Goal: Download file/media

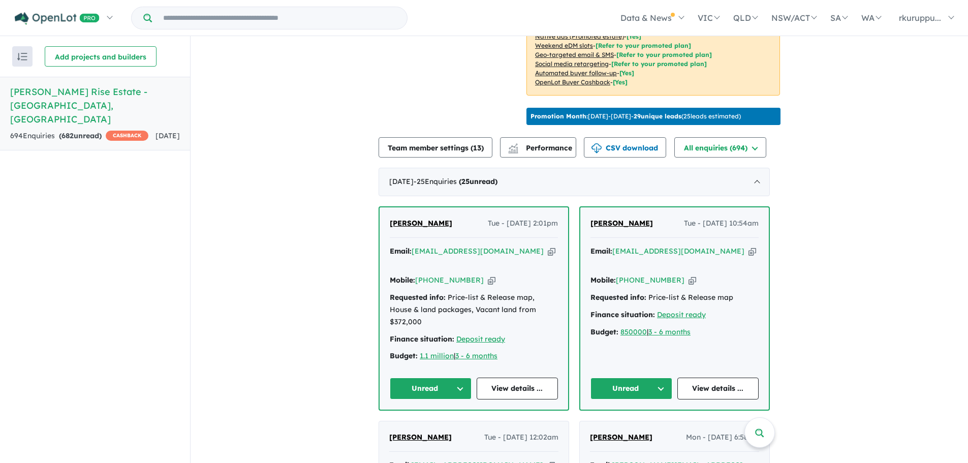
scroll to position [321, 0]
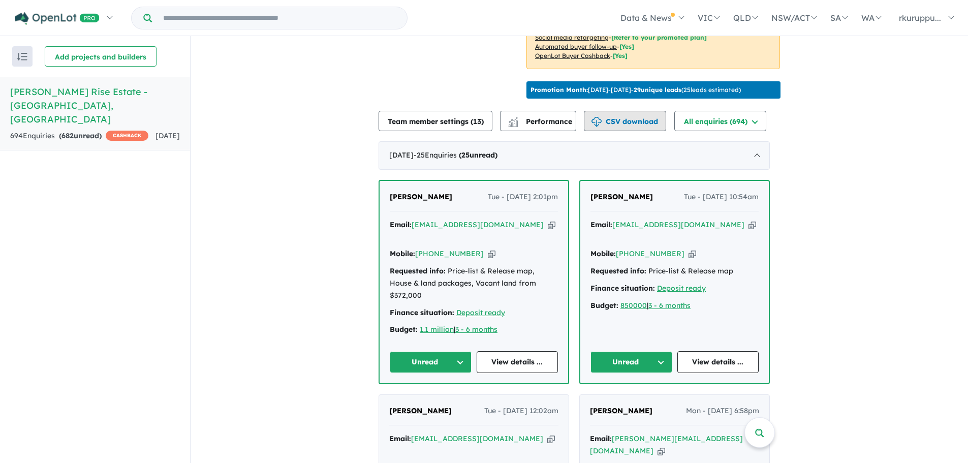
click at [649, 117] on button "CSV download" at bounding box center [625, 121] width 82 height 20
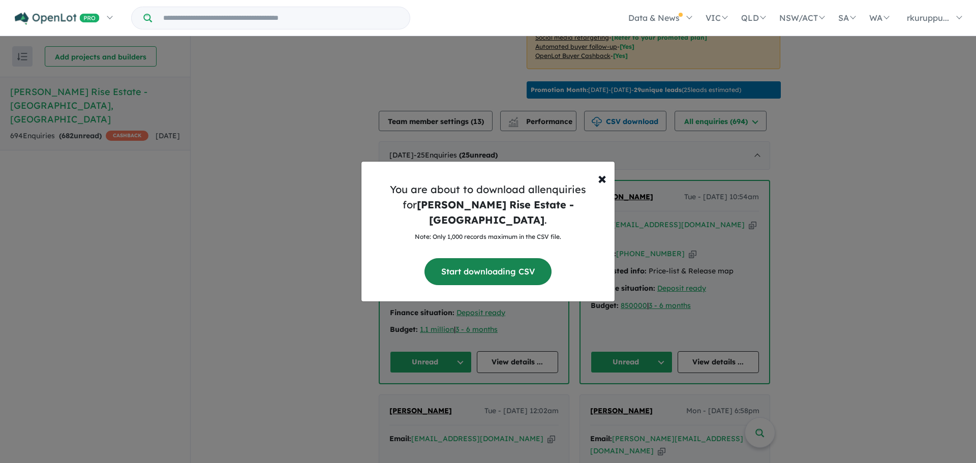
click at [488, 264] on button "Start downloading CSV" at bounding box center [487, 271] width 127 height 27
click at [605, 182] on span "×" at bounding box center [602, 178] width 9 height 20
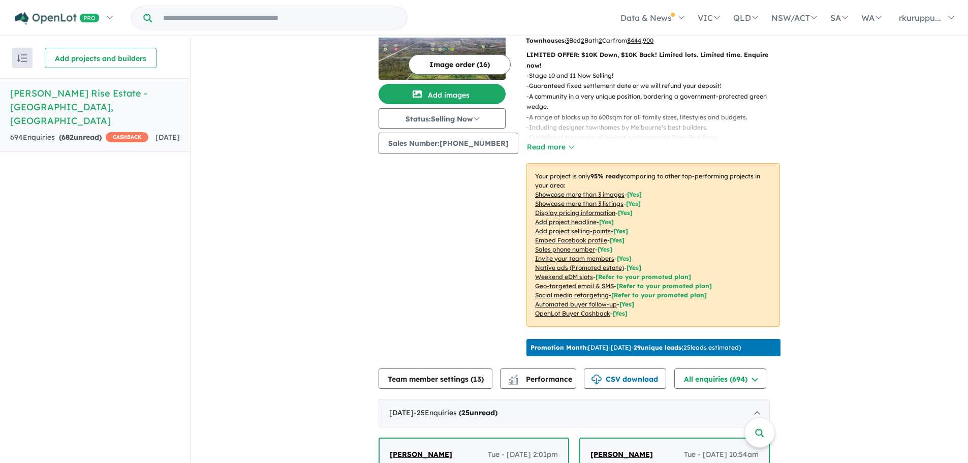
scroll to position [152, 0]
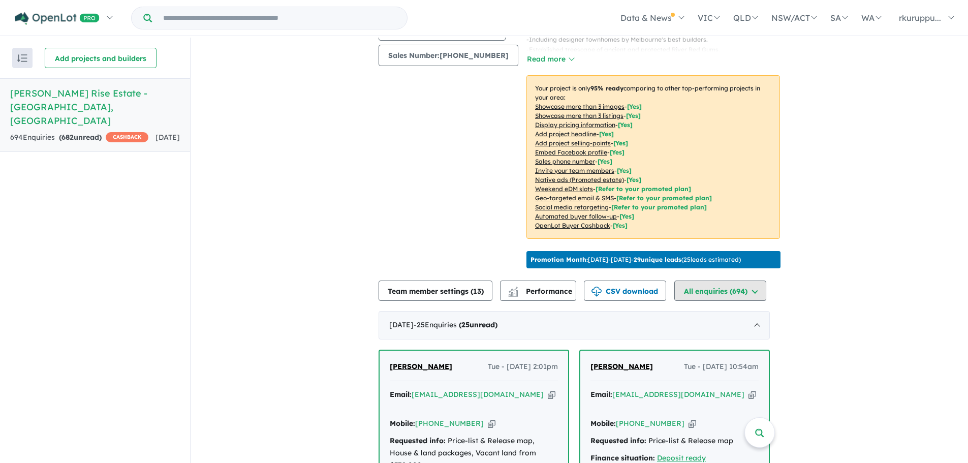
click at [736, 285] on button "All enquiries ( 694 )" at bounding box center [720, 291] width 92 height 20
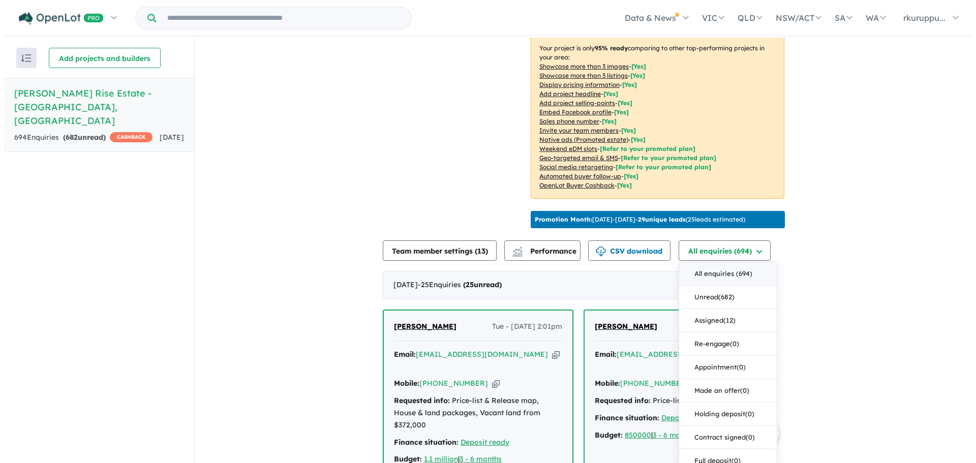
scroll to position [254, 0]
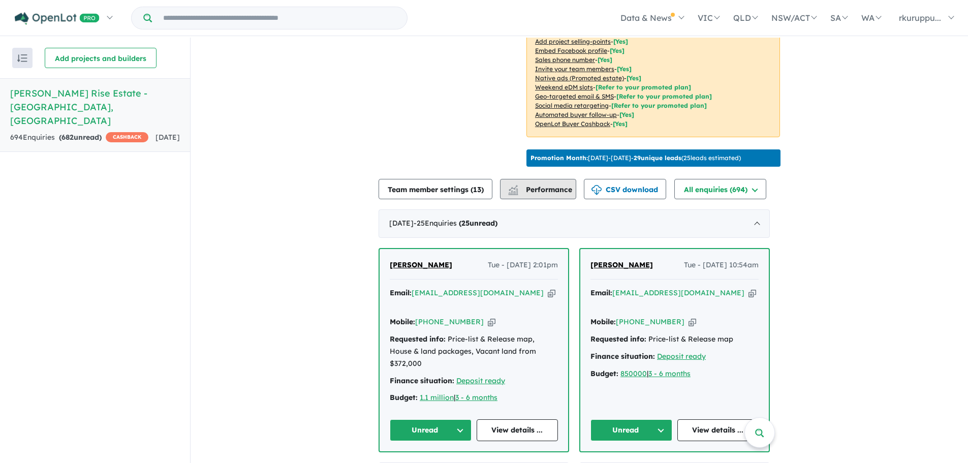
click at [552, 188] on span "Performance" at bounding box center [541, 189] width 63 height 9
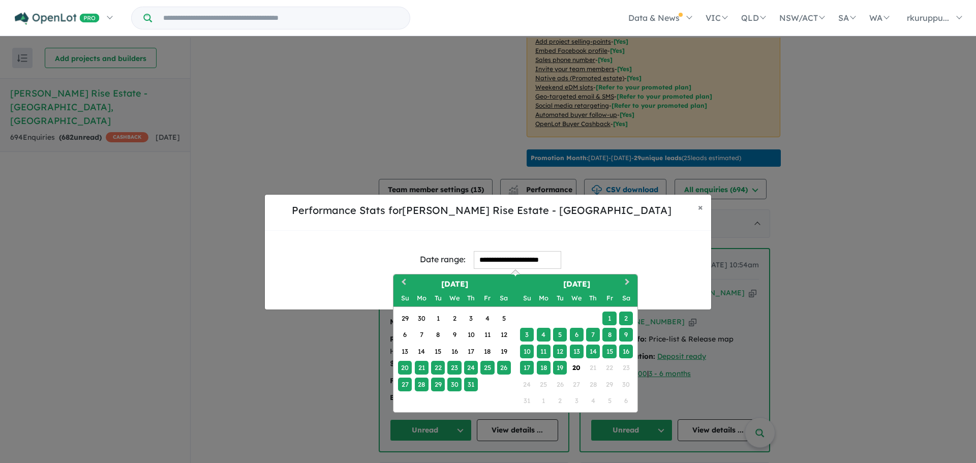
click at [512, 260] on input "**********" at bounding box center [517, 260] width 87 height 18
click at [604, 320] on div "1" at bounding box center [609, 319] width 14 height 14
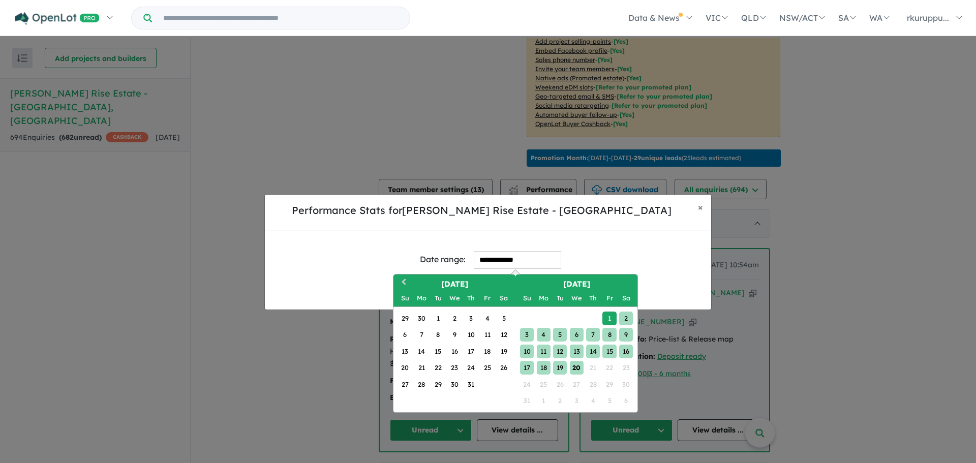
click at [579, 368] on div "20" at bounding box center [577, 368] width 14 height 14
type input "**********"
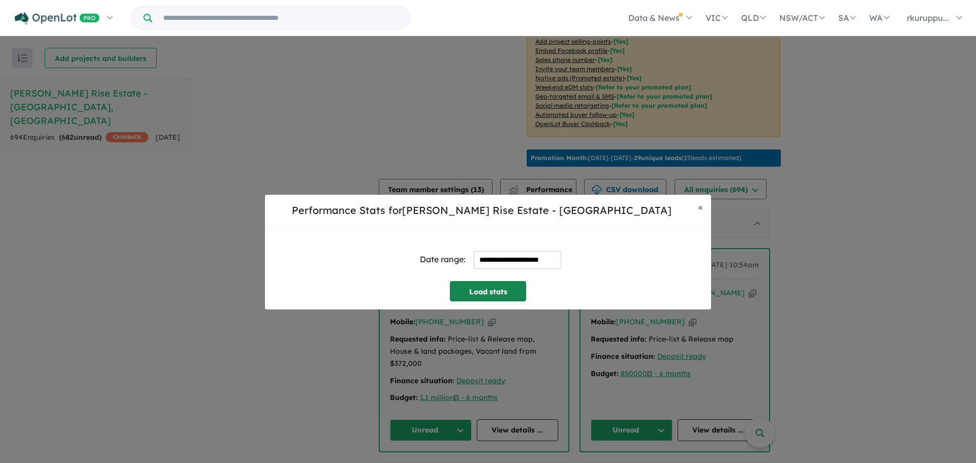
click at [501, 294] on button "Load stats" at bounding box center [488, 291] width 76 height 20
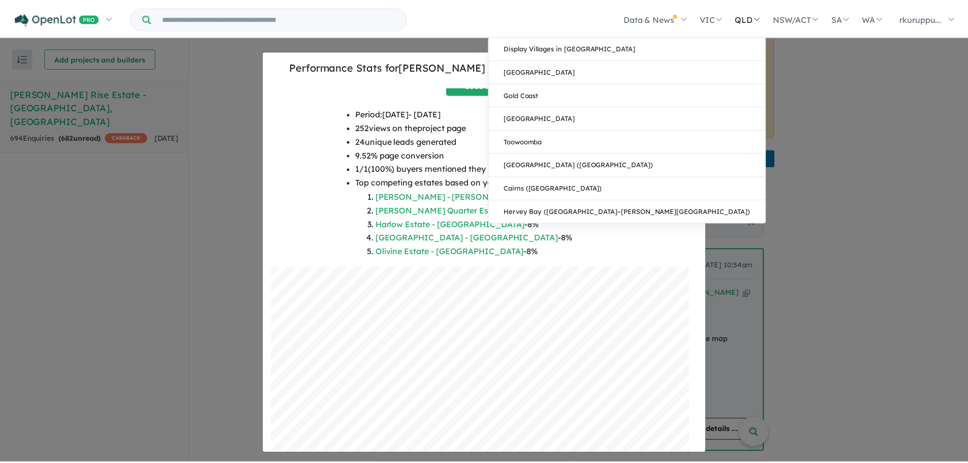
scroll to position [45, 0]
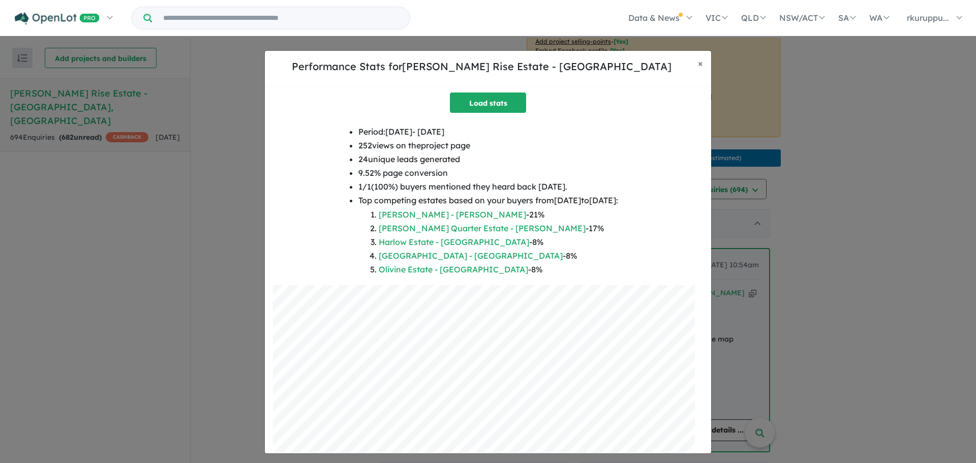
click at [853, 82] on div "**********" at bounding box center [488, 251] width 976 height 463
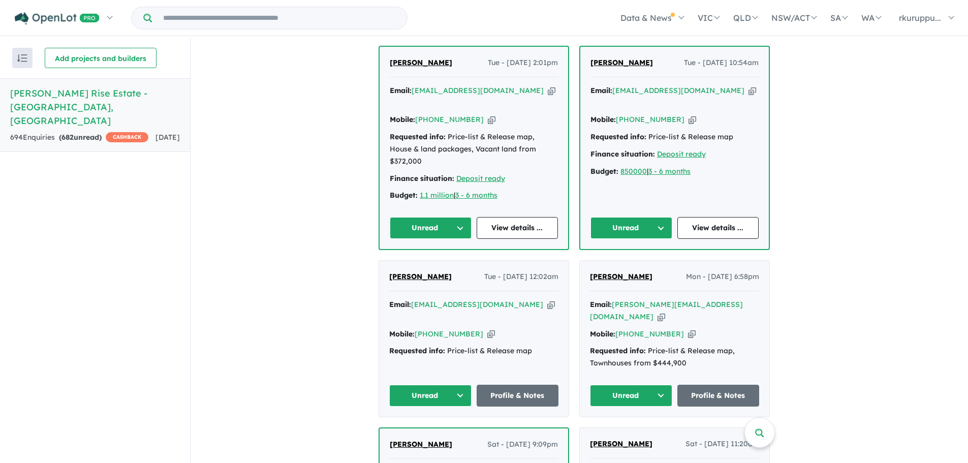
scroll to position [457, 0]
